Goal: Task Accomplishment & Management: Complete application form

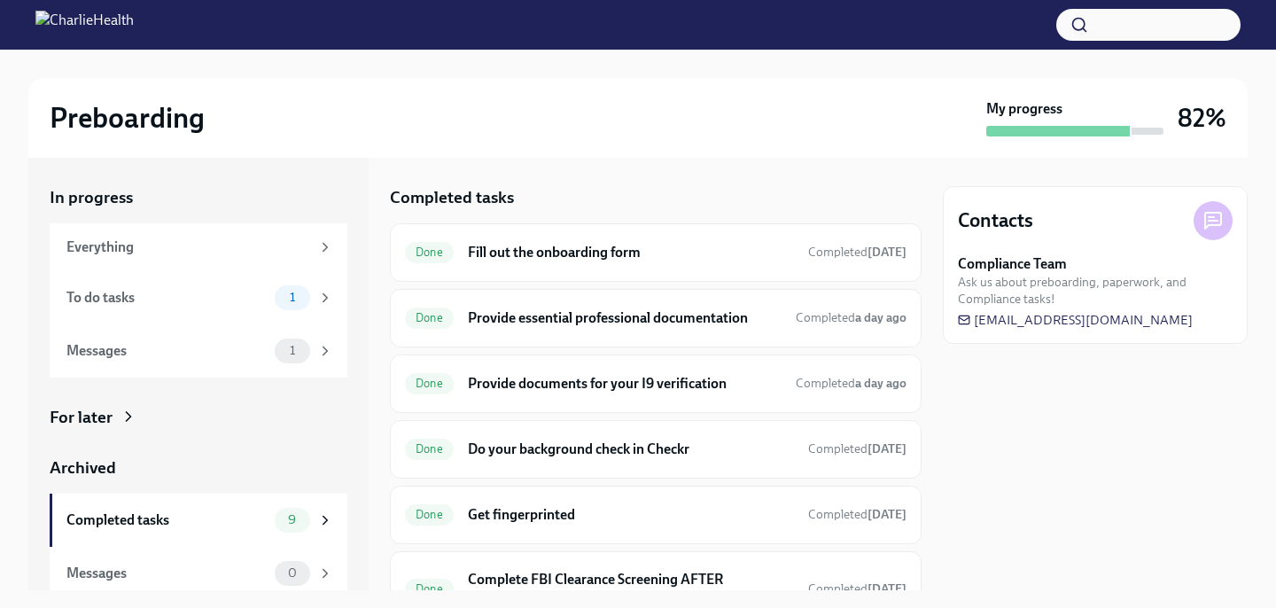
scroll to position [311, 0]
click at [227, 295] on div "To do tasks" at bounding box center [166, 297] width 201 height 19
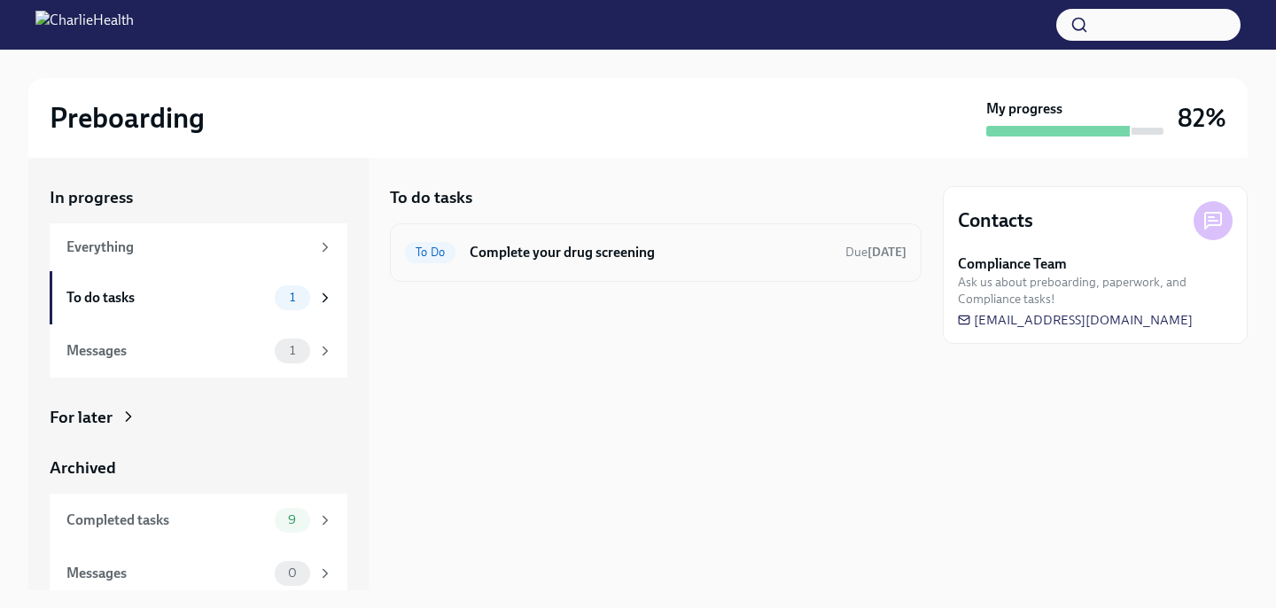
click at [607, 272] on div "To Do Complete your drug screening Due in 2 days" at bounding box center [656, 252] width 532 height 58
click at [626, 256] on h6 "Complete your drug screening" at bounding box center [651, 252] width 362 height 19
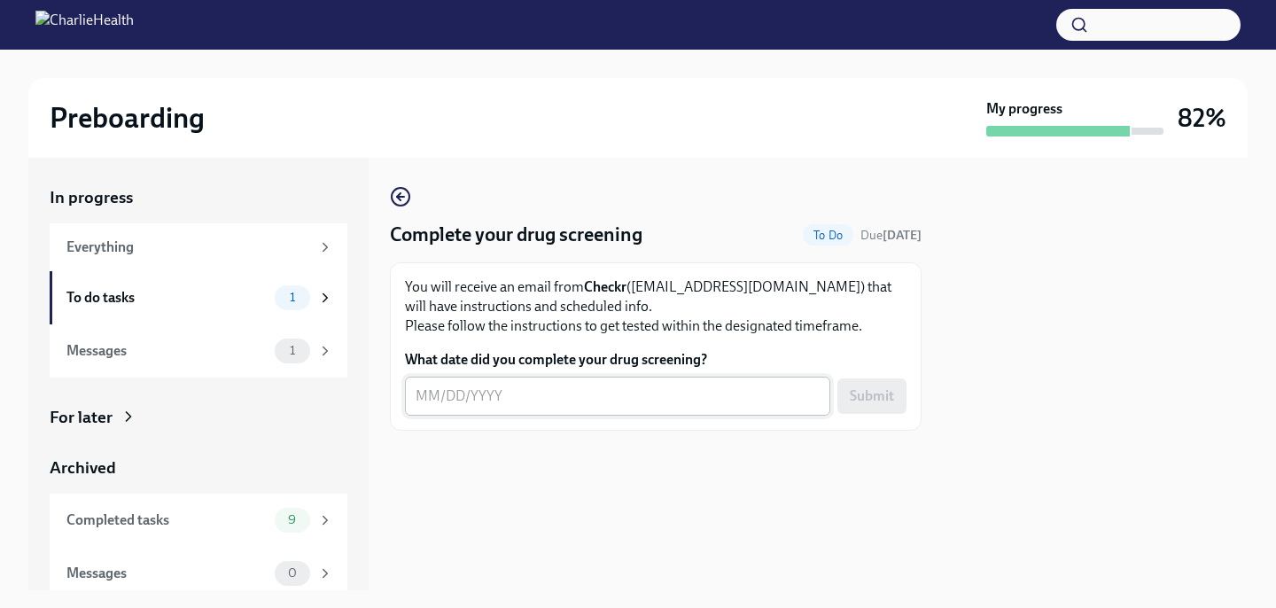
click at [445, 393] on textarea "What date did you complete your drug screening?" at bounding box center [618, 395] width 404 height 21
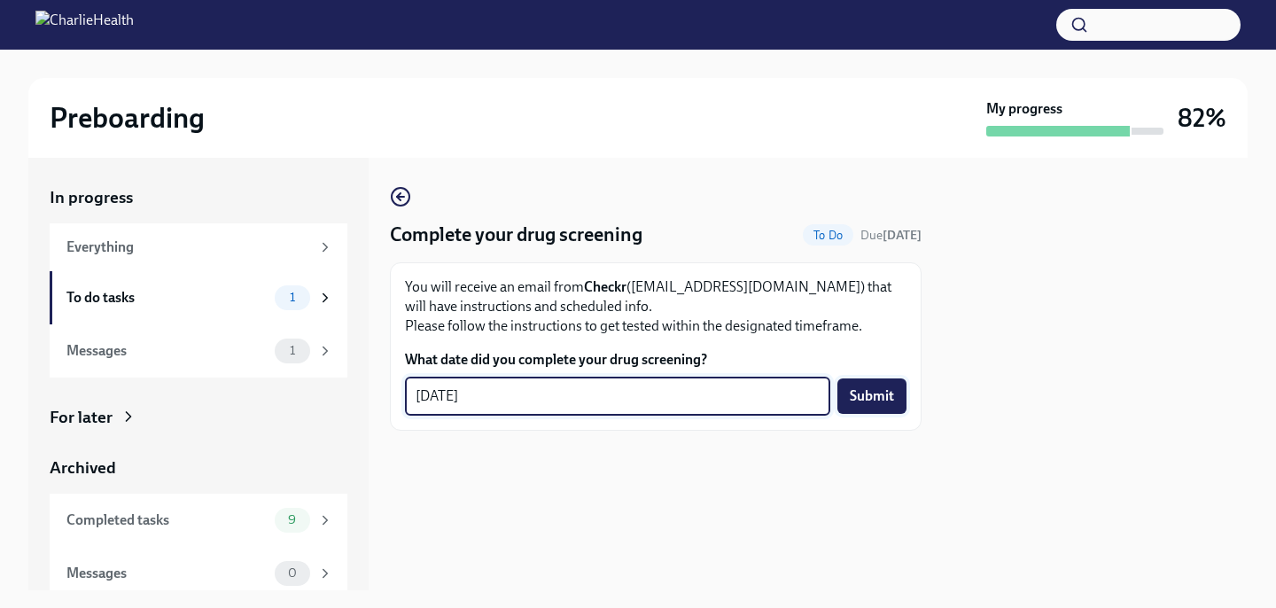
type textarea "09/19/2025"
click at [860, 406] on button "Submit" at bounding box center [871, 395] width 69 height 35
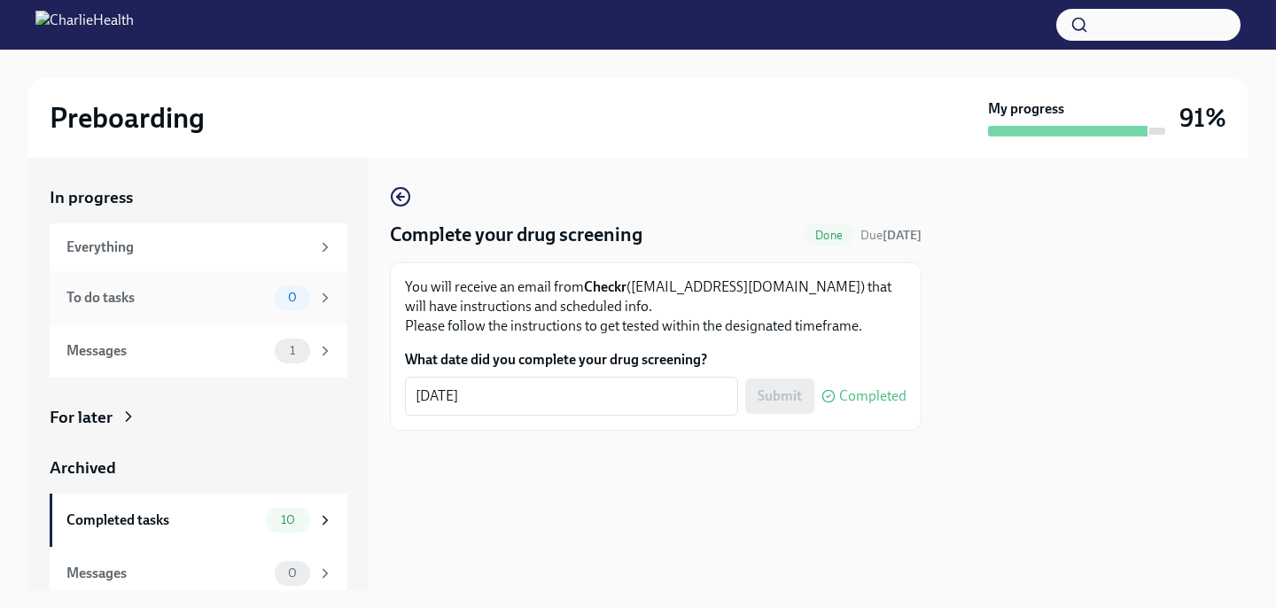
click at [249, 294] on div "To do tasks" at bounding box center [166, 297] width 201 height 19
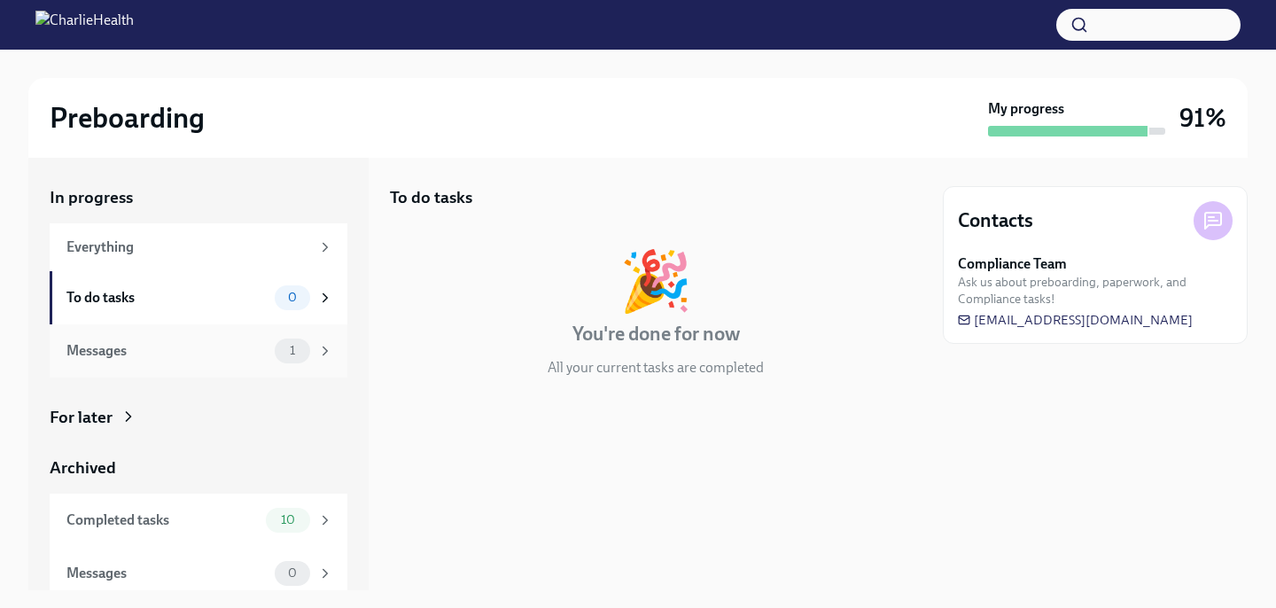
scroll to position [10, 0]
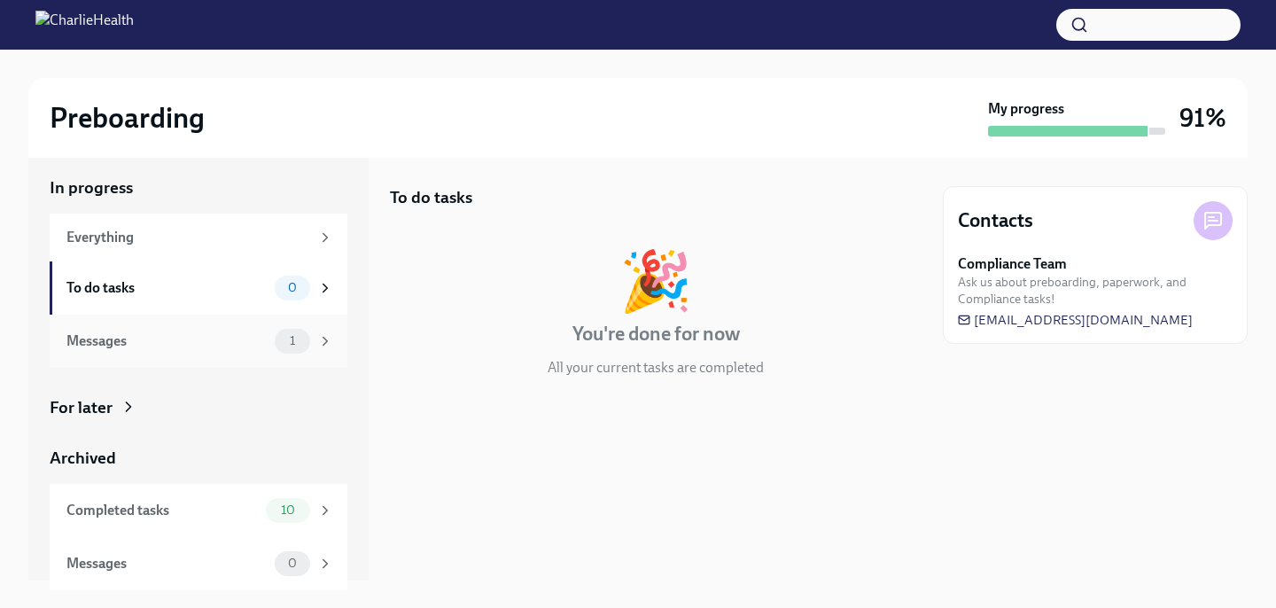
click at [231, 349] on div "Messages" at bounding box center [166, 340] width 201 height 19
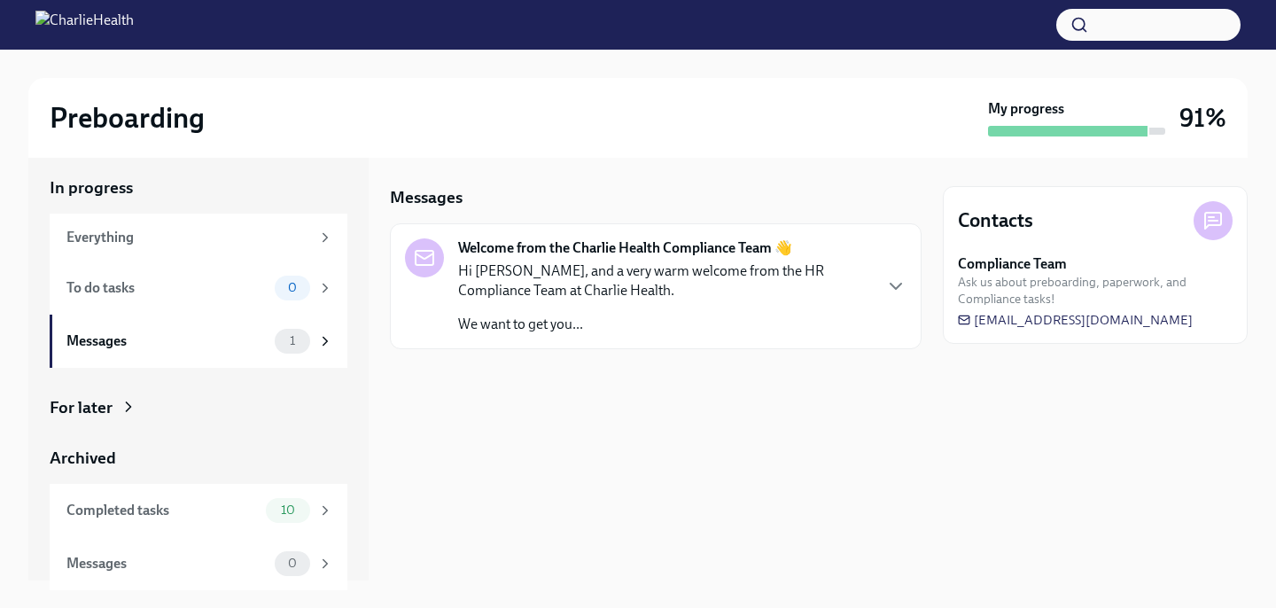
click at [655, 327] on p "We want to get you..." at bounding box center [664, 324] width 413 height 19
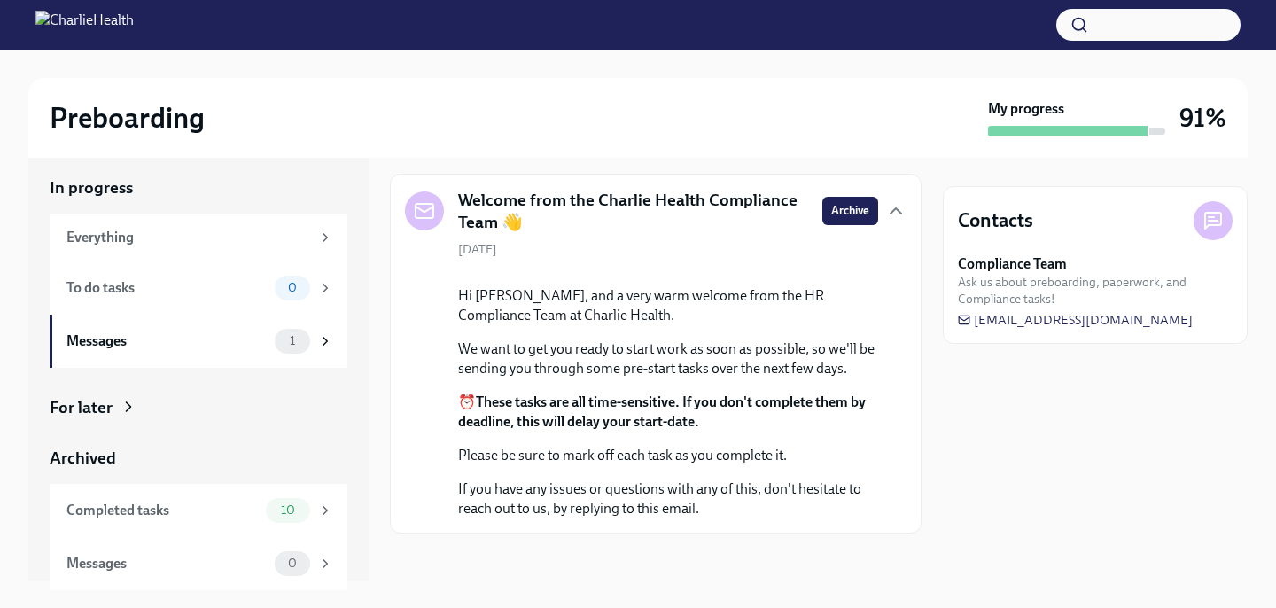
scroll to position [170, 0]
click at [1076, 108] on div "My progress" at bounding box center [1076, 117] width 177 height 37
click at [234, 488] on div "Completed tasks 10" at bounding box center [199, 510] width 298 height 53
